Goal: Communication & Community: Answer question/provide support

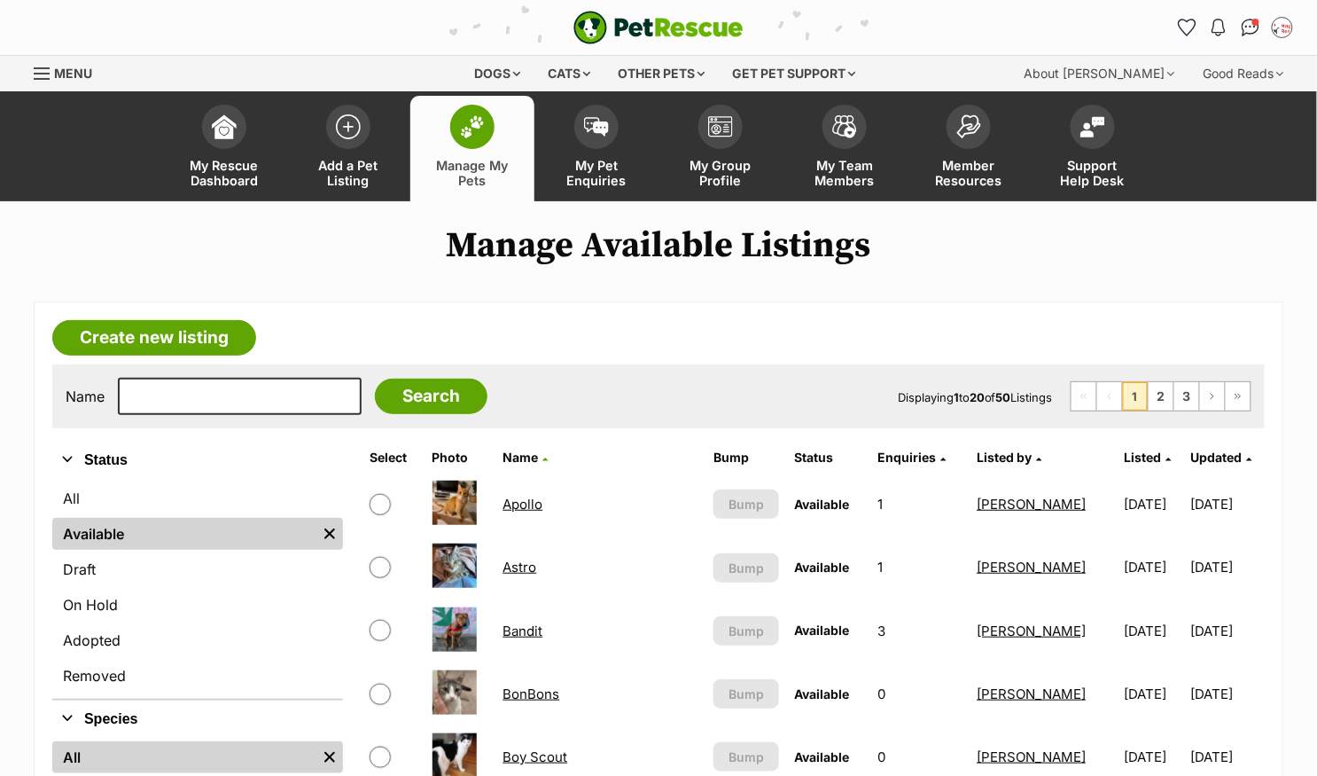
click at [525, 511] on td "Apollo" at bounding box center [599, 503] width 209 height 61
click at [533, 490] on td "Apollo" at bounding box center [599, 503] width 209 height 61
click at [507, 503] on link "Apollo" at bounding box center [523, 503] width 40 height 17
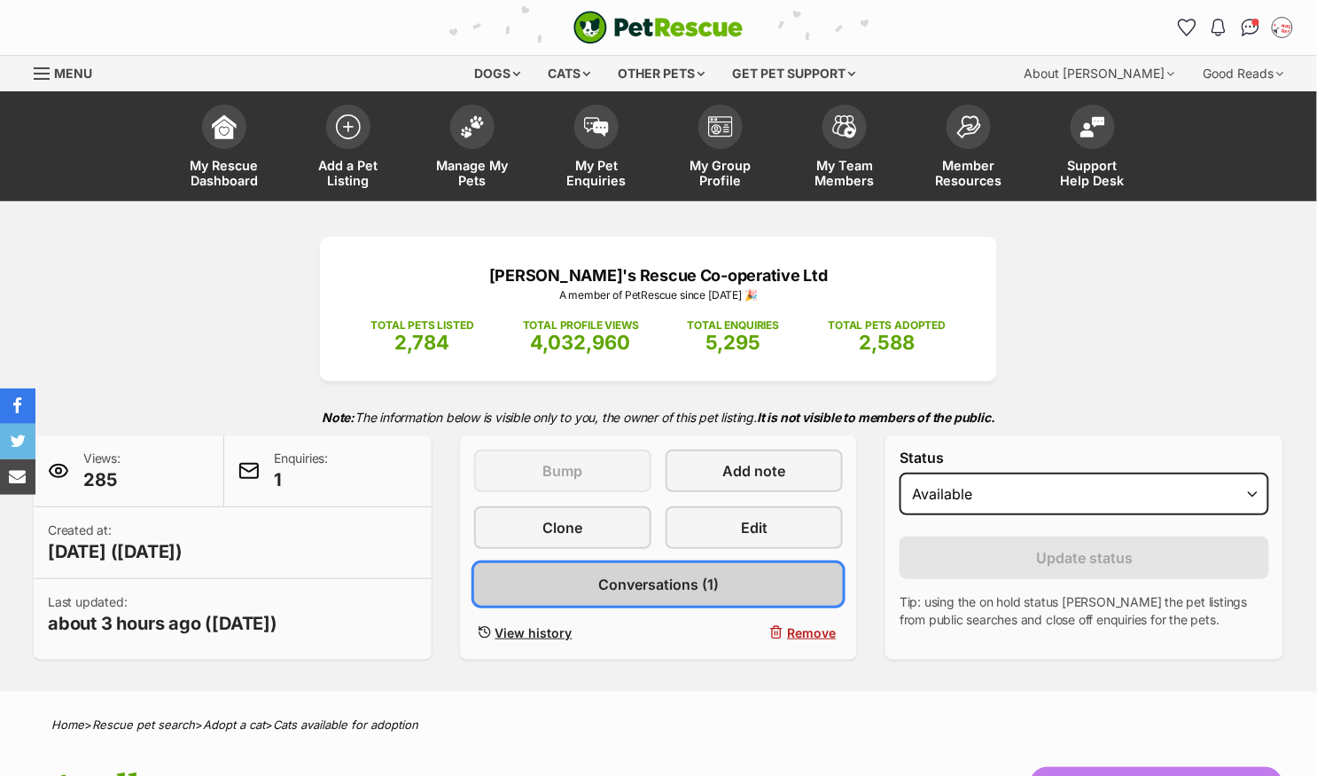
click at [694, 582] on span "Conversations (1)" at bounding box center [658, 583] width 121 height 21
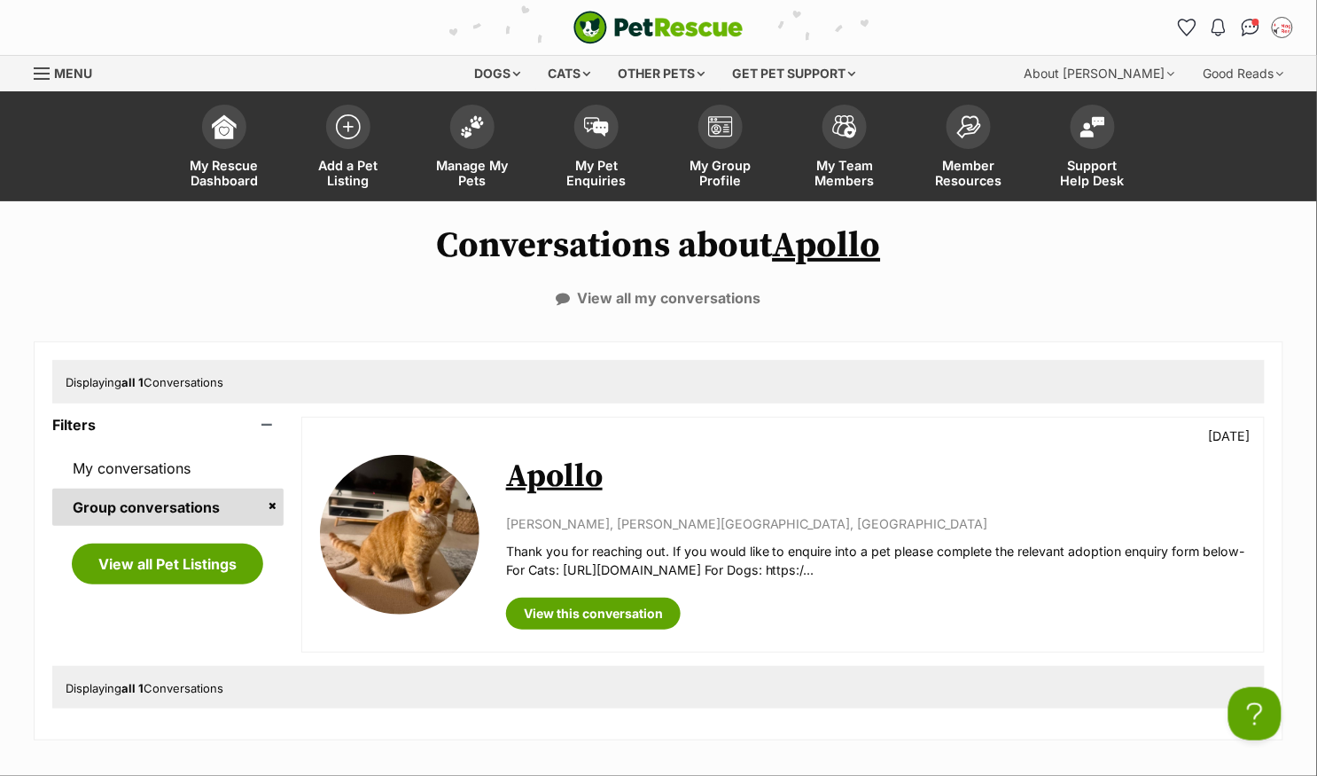
click at [569, 474] on link "Apollo" at bounding box center [554, 476] width 97 height 40
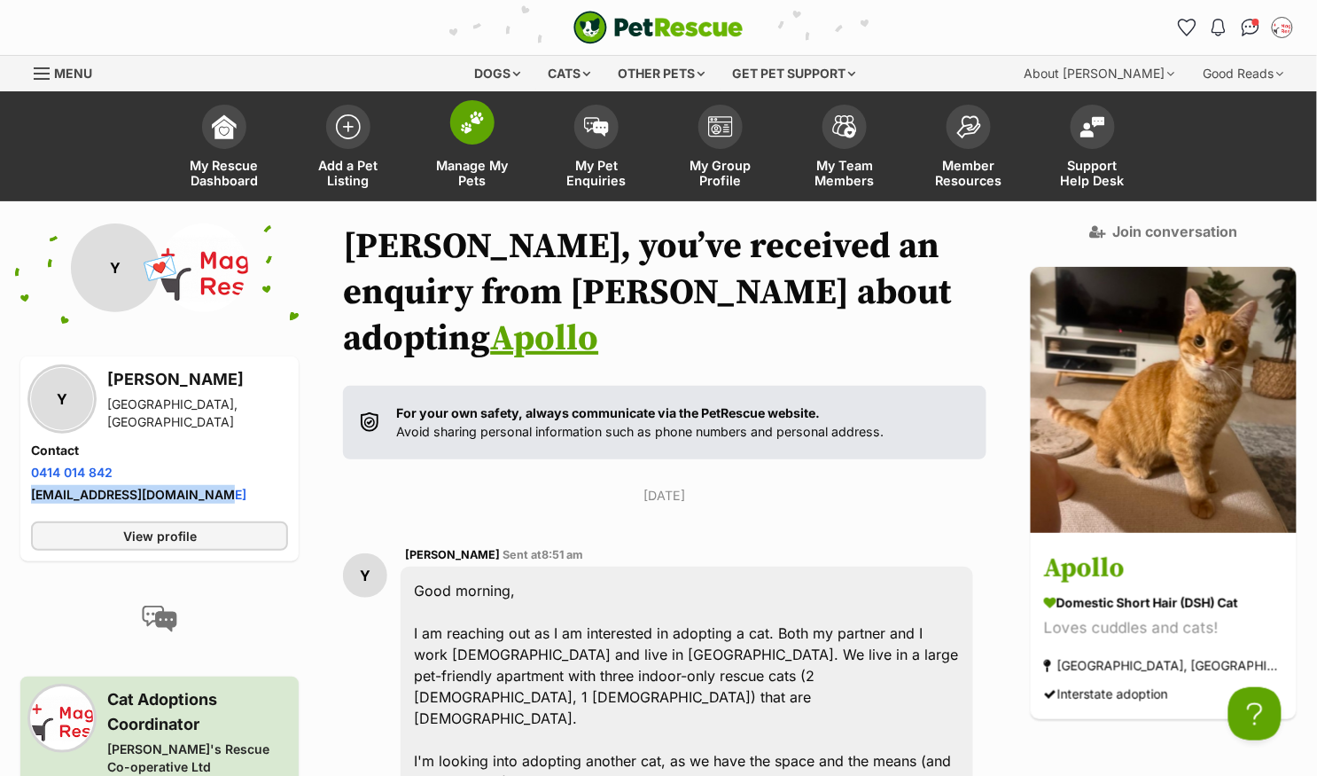
click at [464, 126] on img at bounding box center [472, 122] width 25 height 23
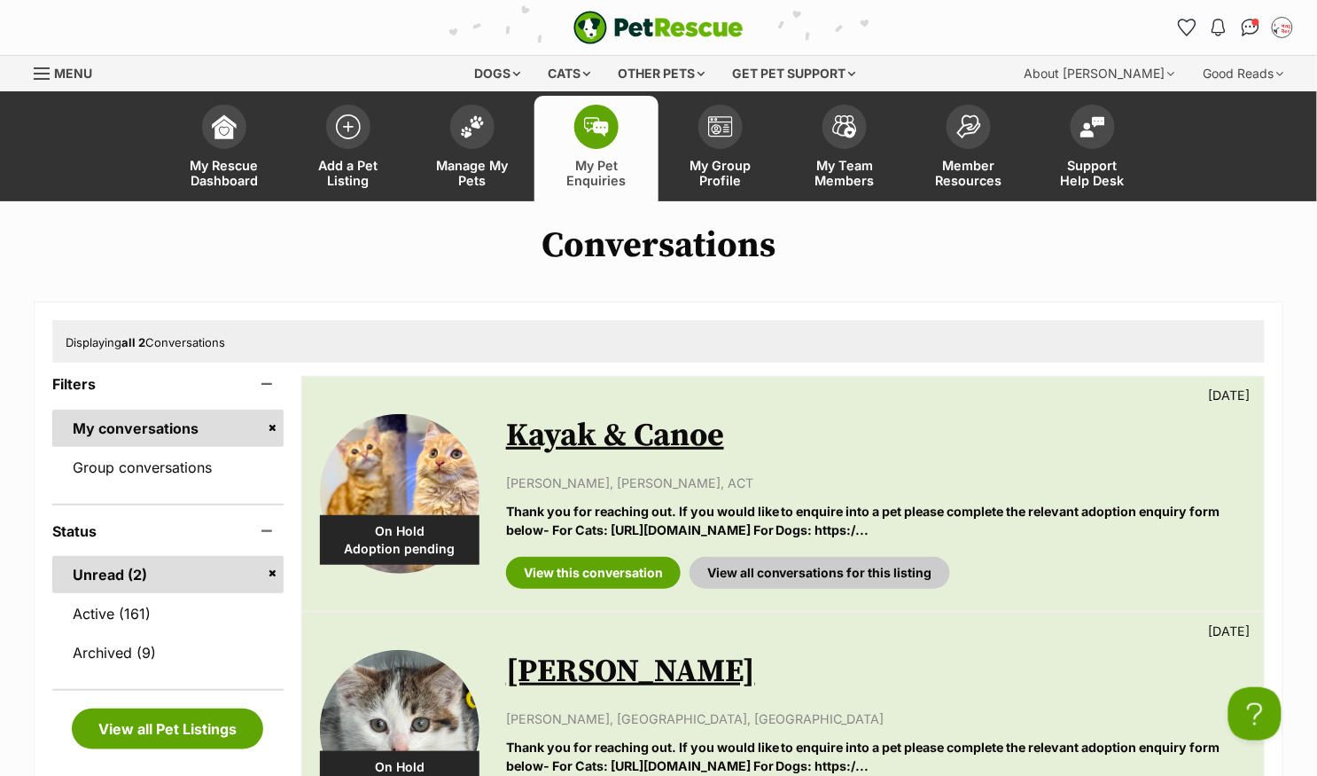
click at [596, 428] on link "Kayak & Canoe" at bounding box center [615, 436] width 218 height 40
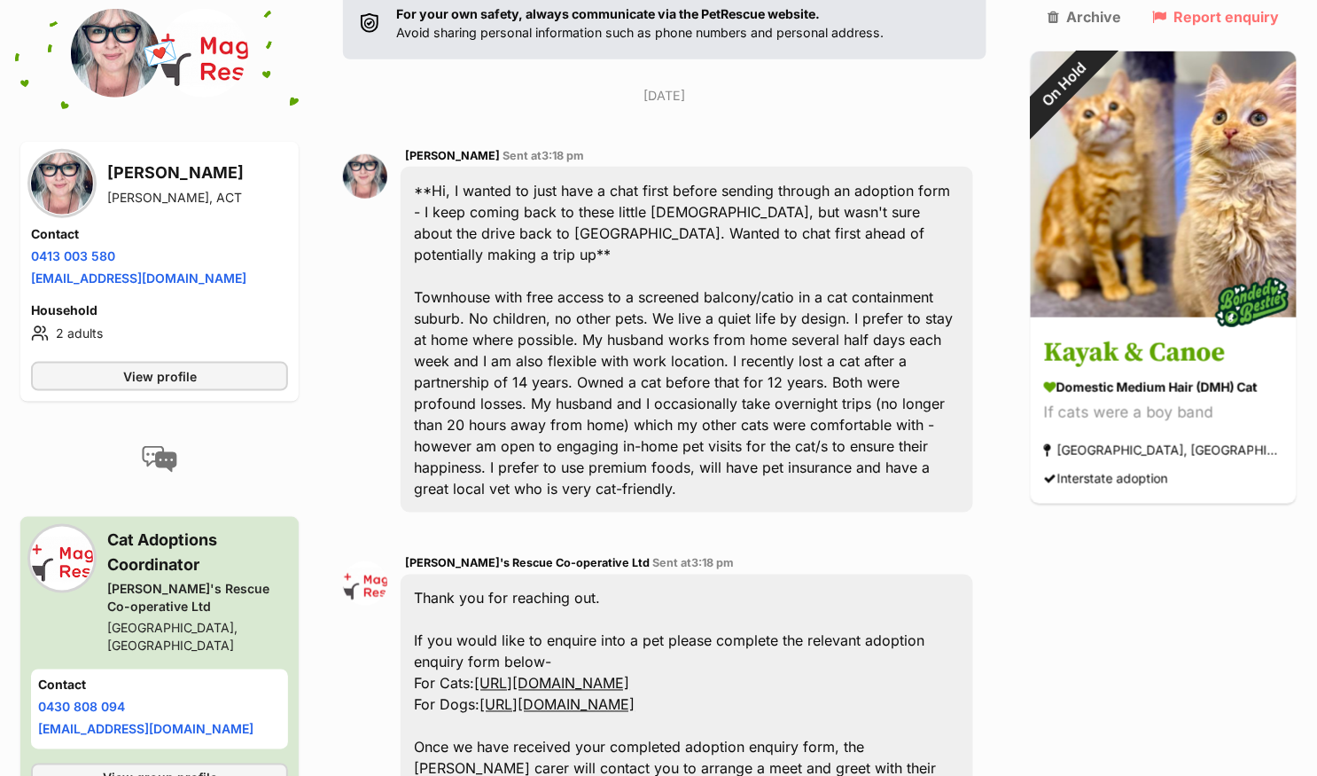
scroll to position [412, 0]
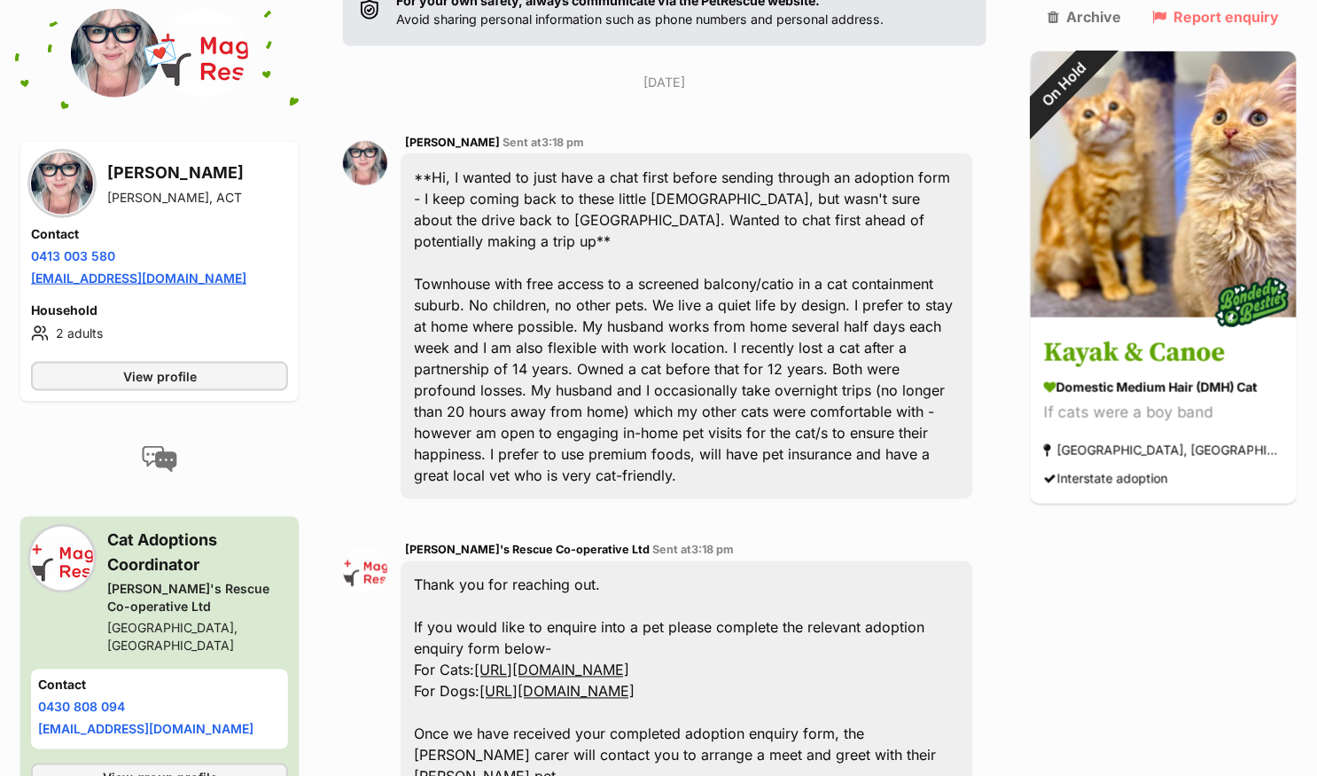
click at [125, 279] on link "judes.stone@gmail.com" at bounding box center [138, 277] width 215 height 15
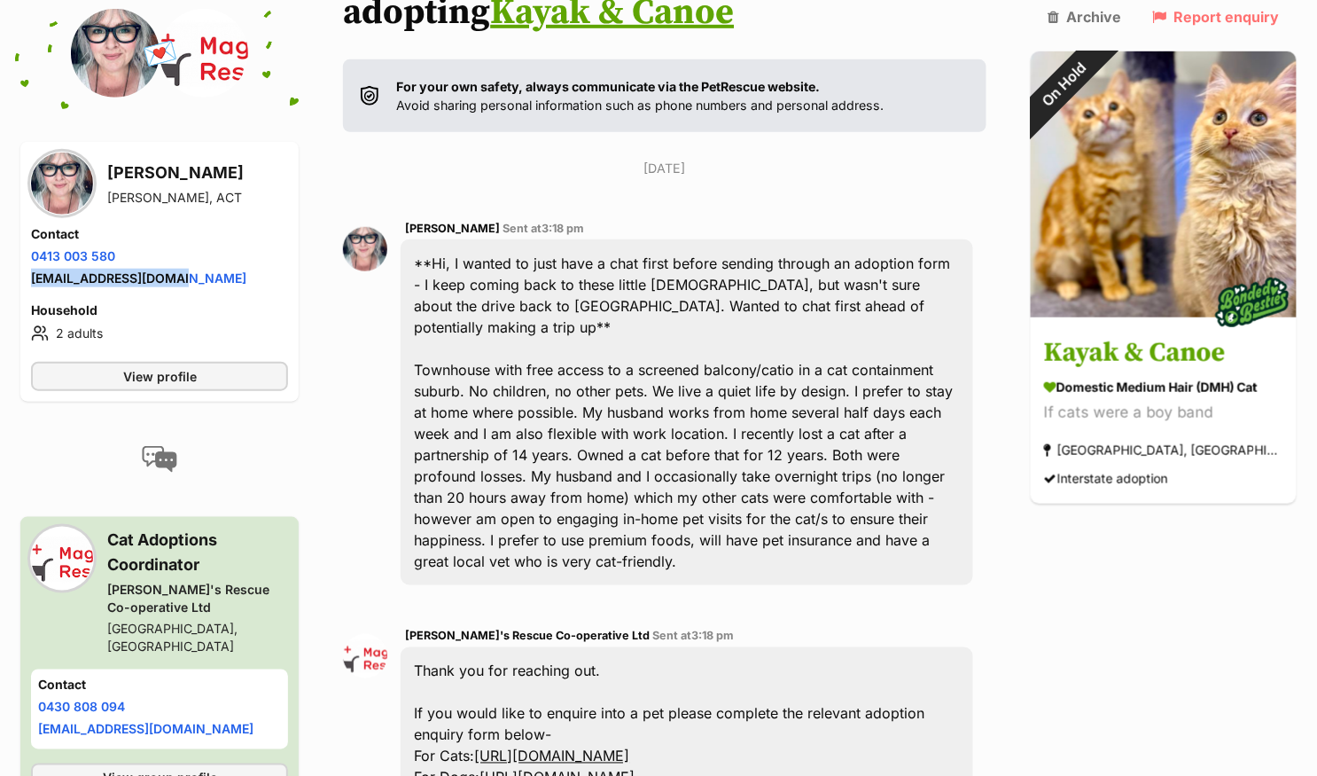
scroll to position [0, 0]
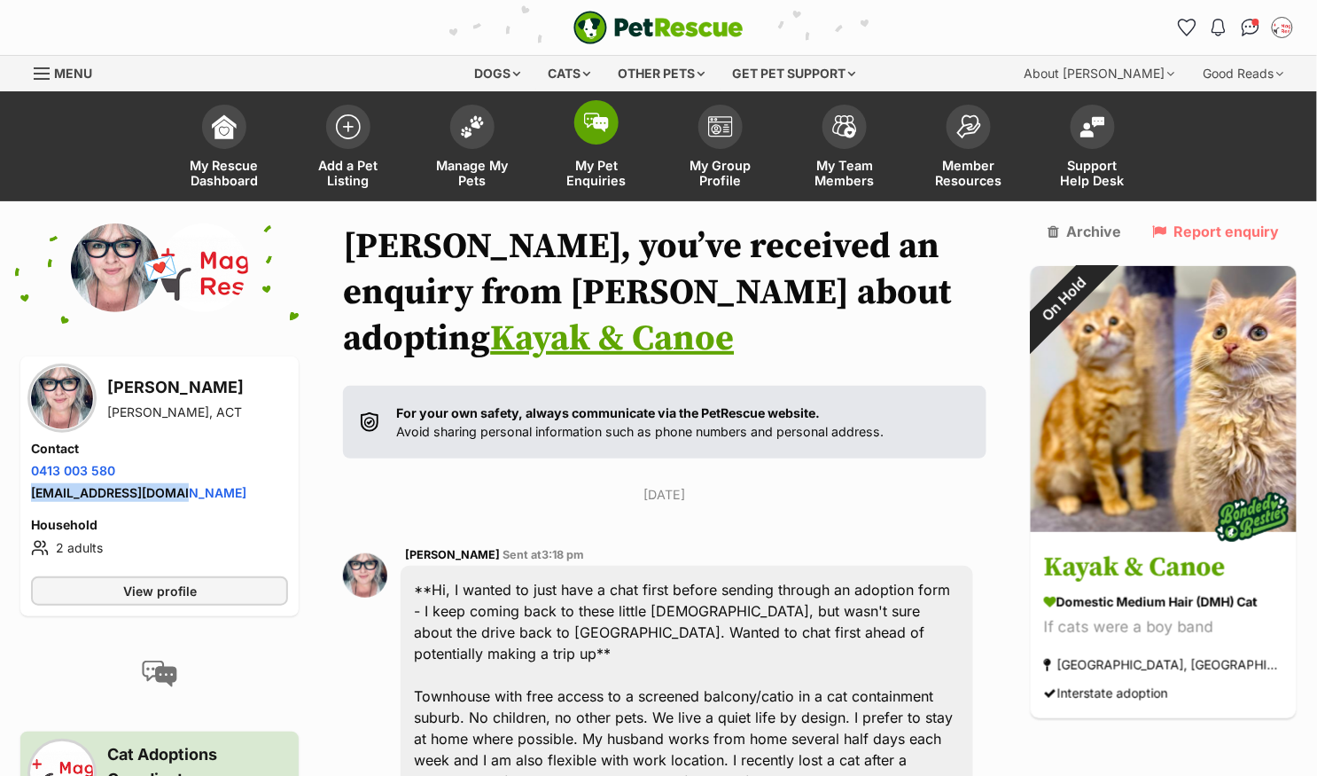
click at [599, 131] on span at bounding box center [596, 122] width 44 height 44
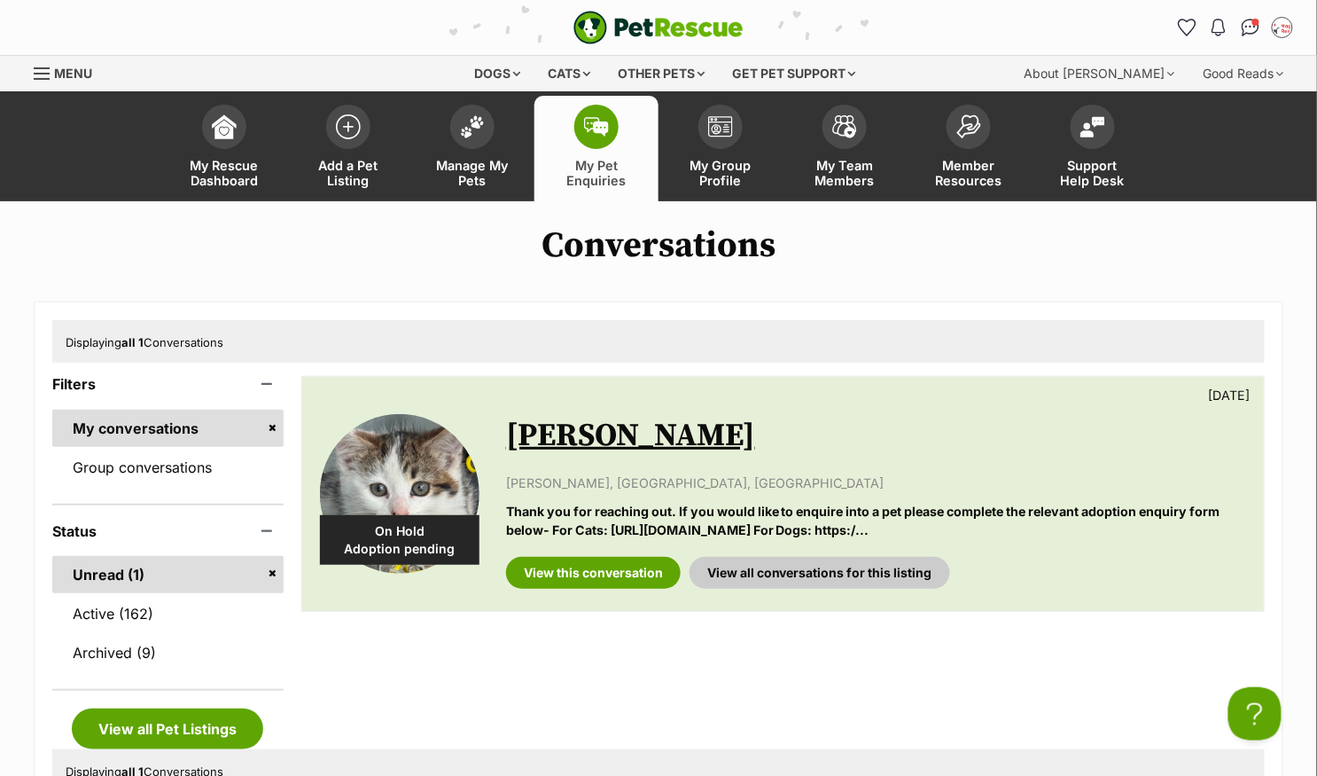
scroll to position [44, 0]
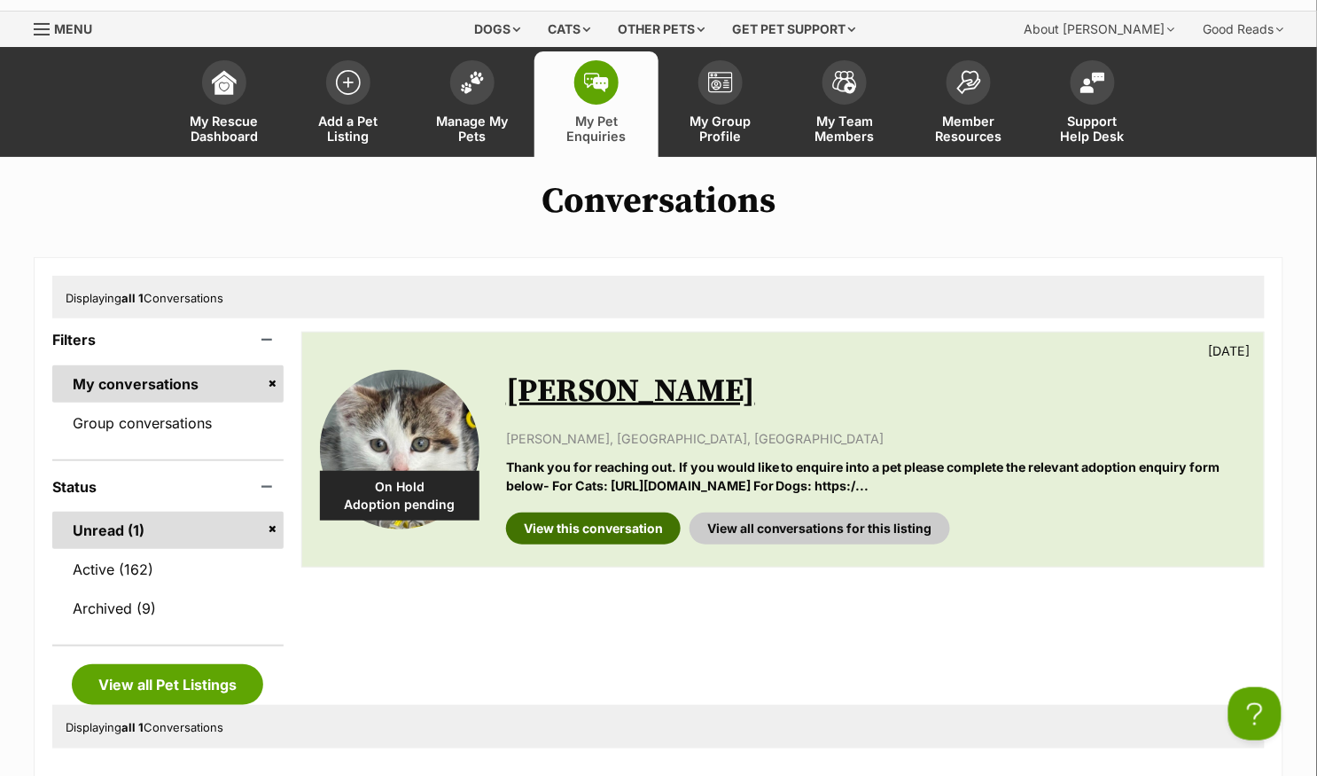
click at [610, 530] on link "View this conversation" at bounding box center [593, 528] width 175 height 32
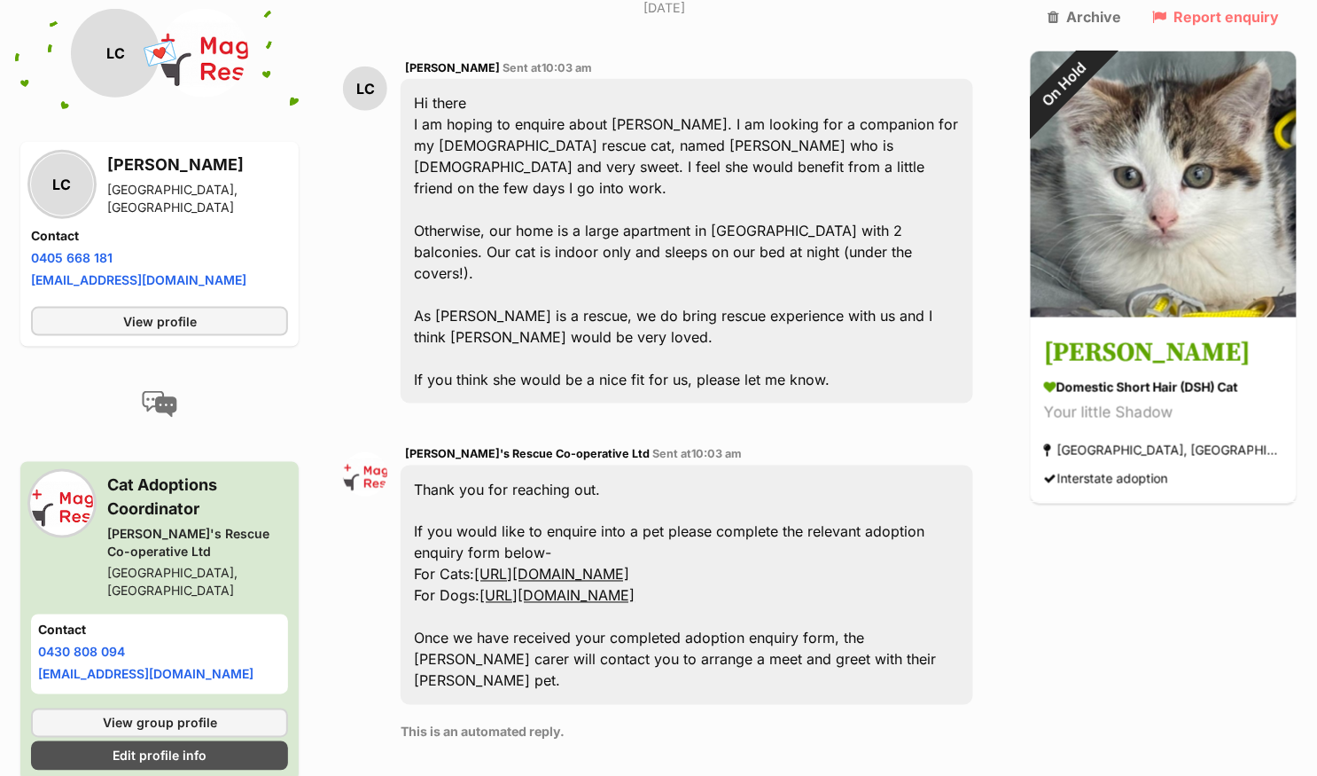
scroll to position [435, 0]
